Goal: Task Accomplishment & Management: Manage account settings

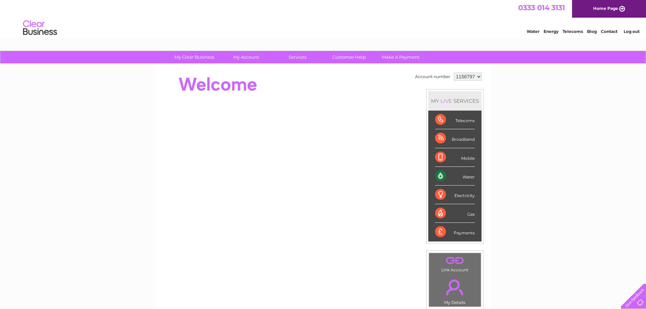
click at [467, 178] on div "Water" at bounding box center [455, 176] width 40 height 19
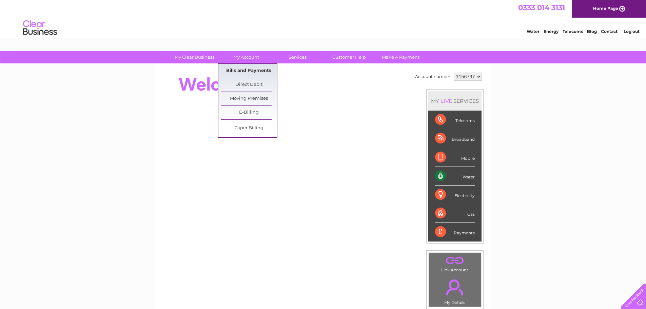
click at [246, 70] on link "Bills and Payments" at bounding box center [249, 71] width 56 height 14
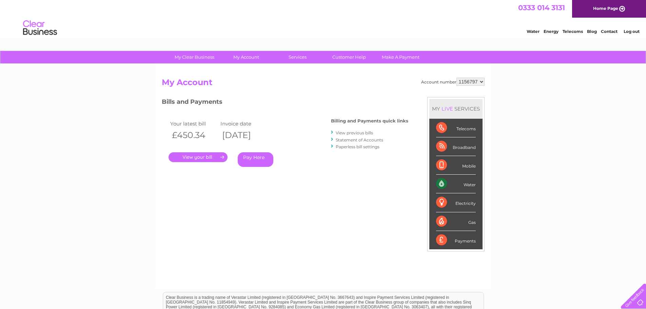
click at [193, 157] on link "." at bounding box center [198, 157] width 59 height 10
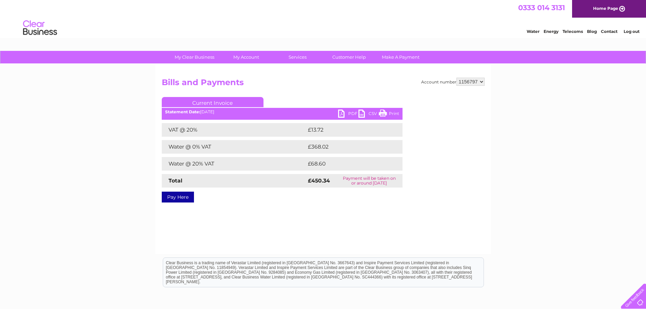
click at [349, 112] on link "PDF" at bounding box center [348, 115] width 20 height 10
click at [633, 32] on link "Log out" at bounding box center [632, 31] width 16 height 5
